Goal: Find specific page/section: Find specific page/section

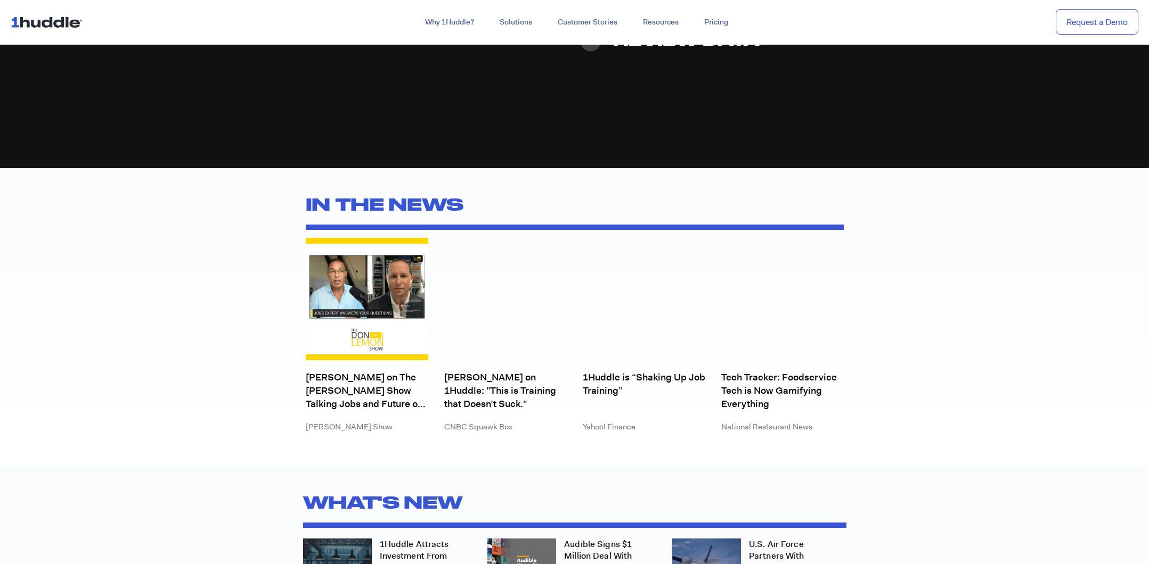
scroll to position [3016, 0]
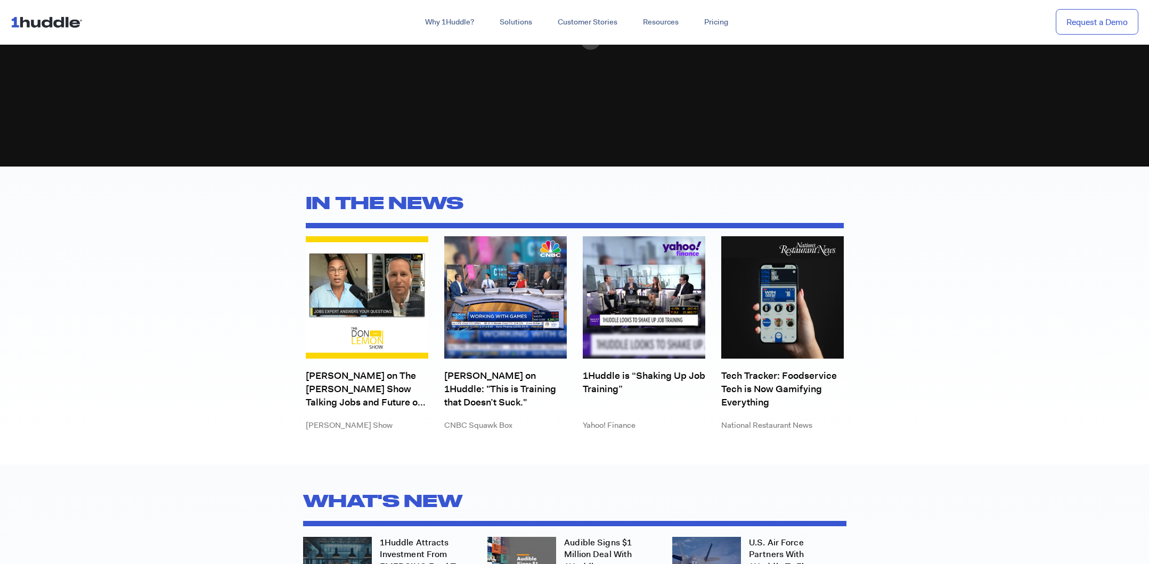
click at [622, 281] on img at bounding box center [644, 297] width 122 height 122
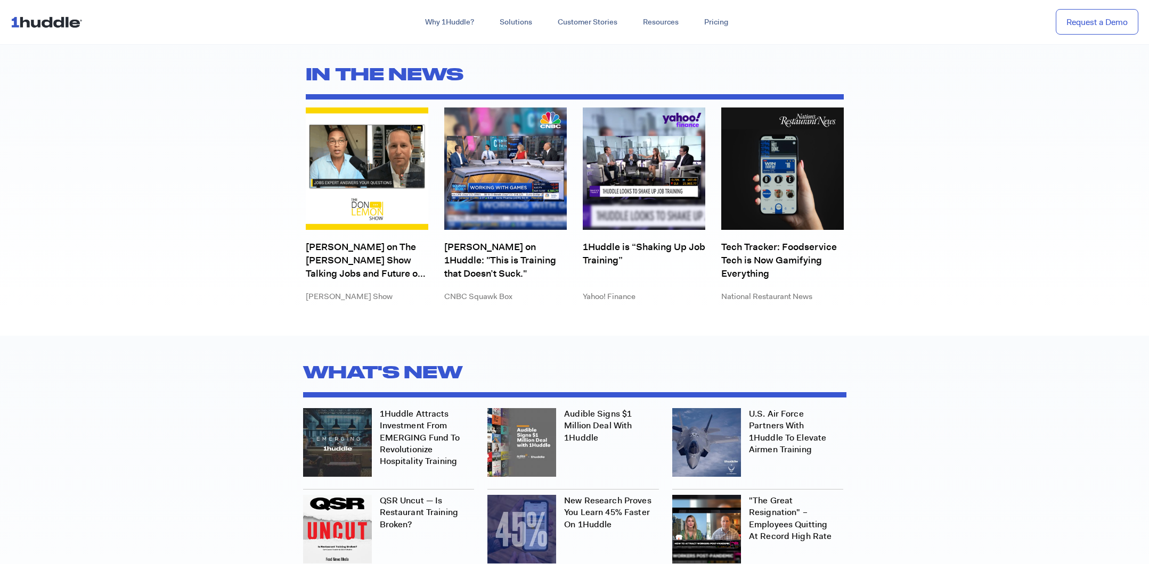
scroll to position [3141, 0]
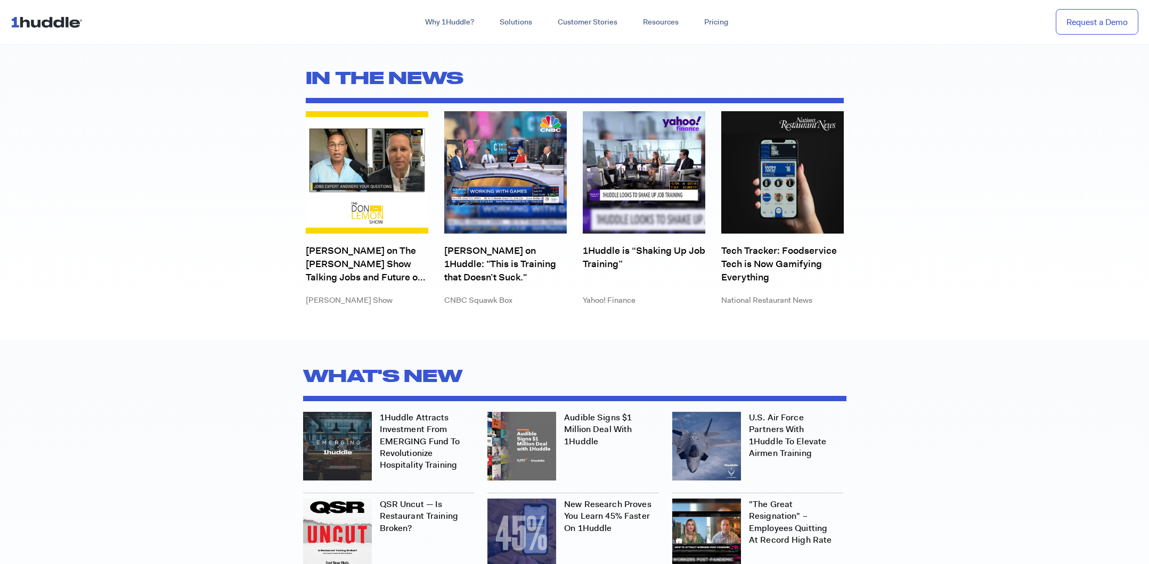
click at [370, 152] on img at bounding box center [367, 172] width 122 height 122
click at [356, 266] on link "[PERSON_NAME] on The [PERSON_NAME] Show Talking Jobs and Future of Skills" at bounding box center [367, 264] width 122 height 40
click at [472, 255] on link "[PERSON_NAME] on 1Huddle: "This is Training that Doesn’t Suck."" at bounding box center [505, 264] width 122 height 40
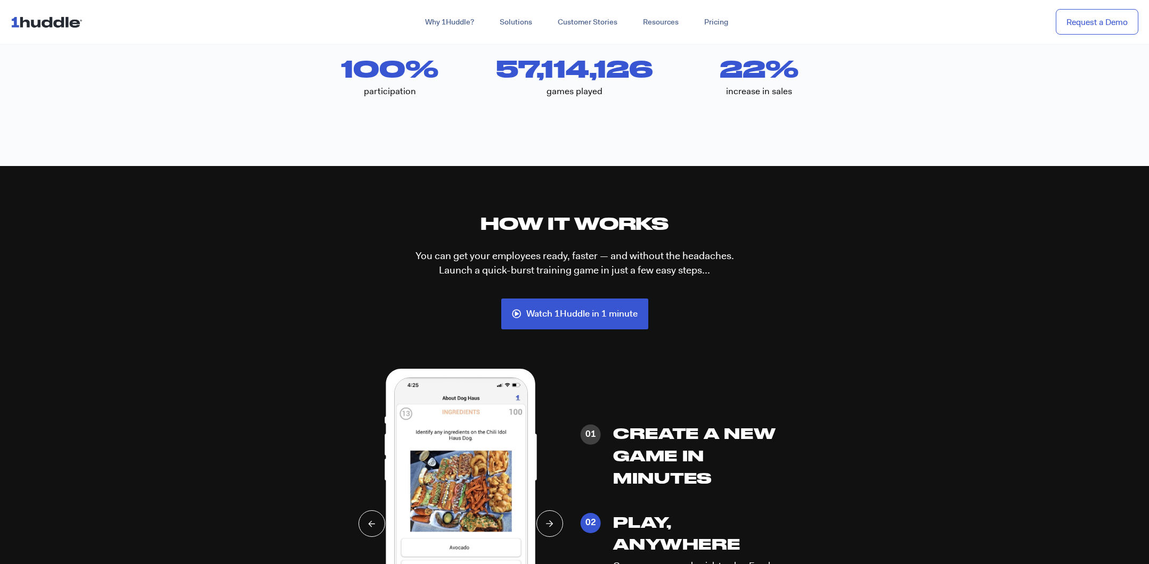
scroll to position [2306, 0]
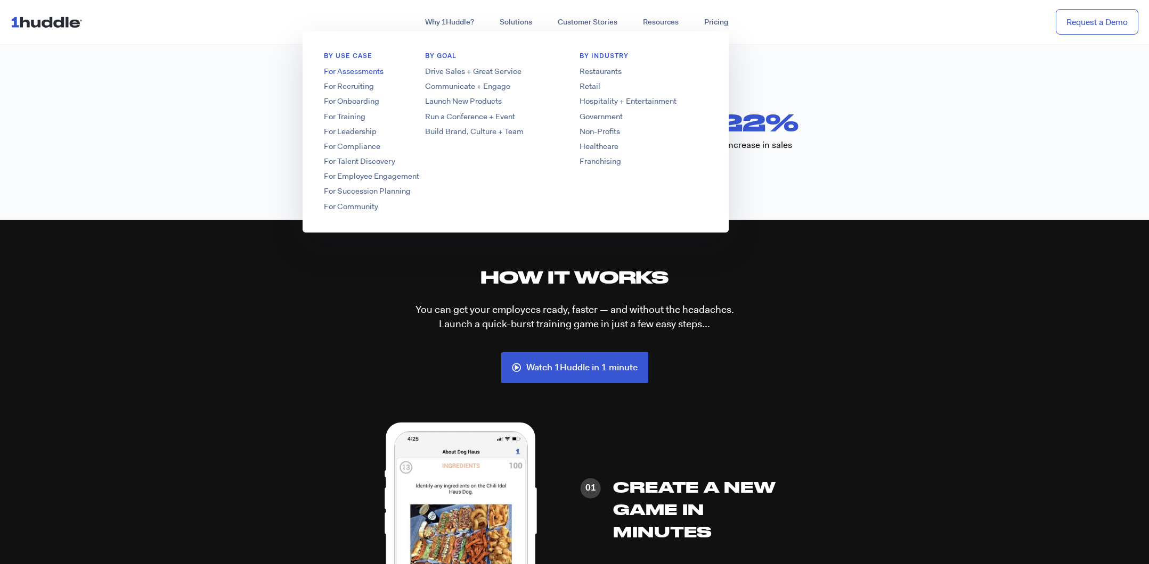
click at [356, 72] on link "For Assessments" at bounding box center [387, 71] width 170 height 11
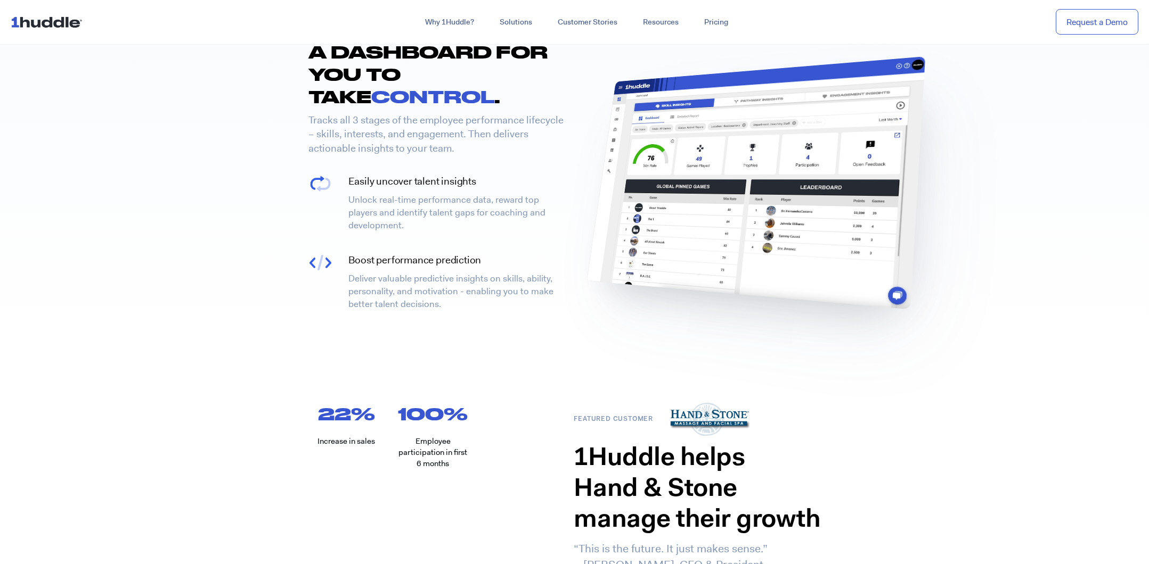
scroll to position [1968, 0]
